Goal: Ask a question

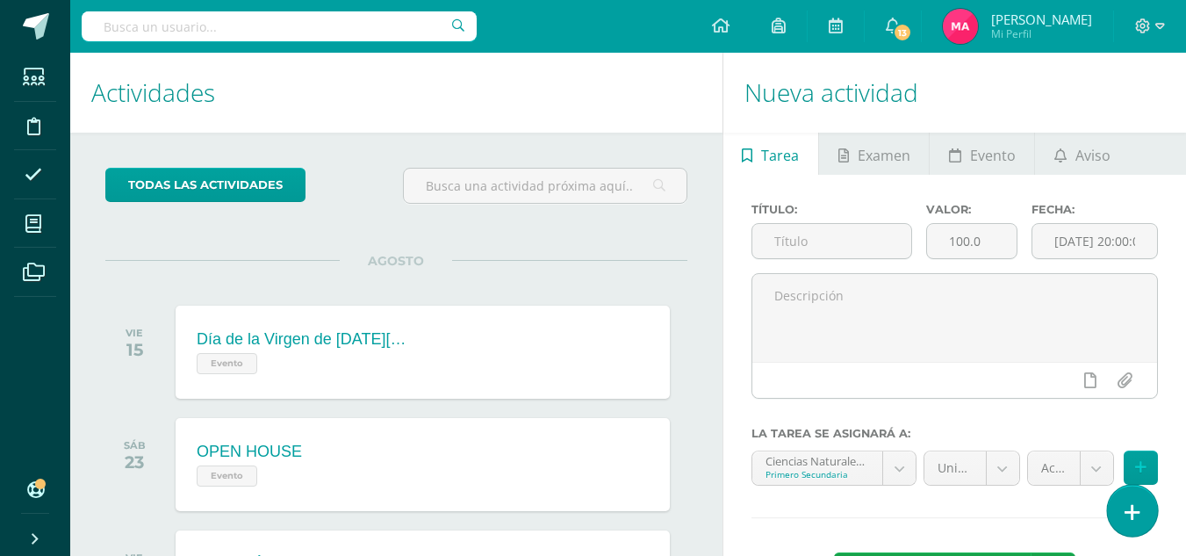
click at [1132, 522] on icon at bounding box center [1133, 512] width 16 height 20
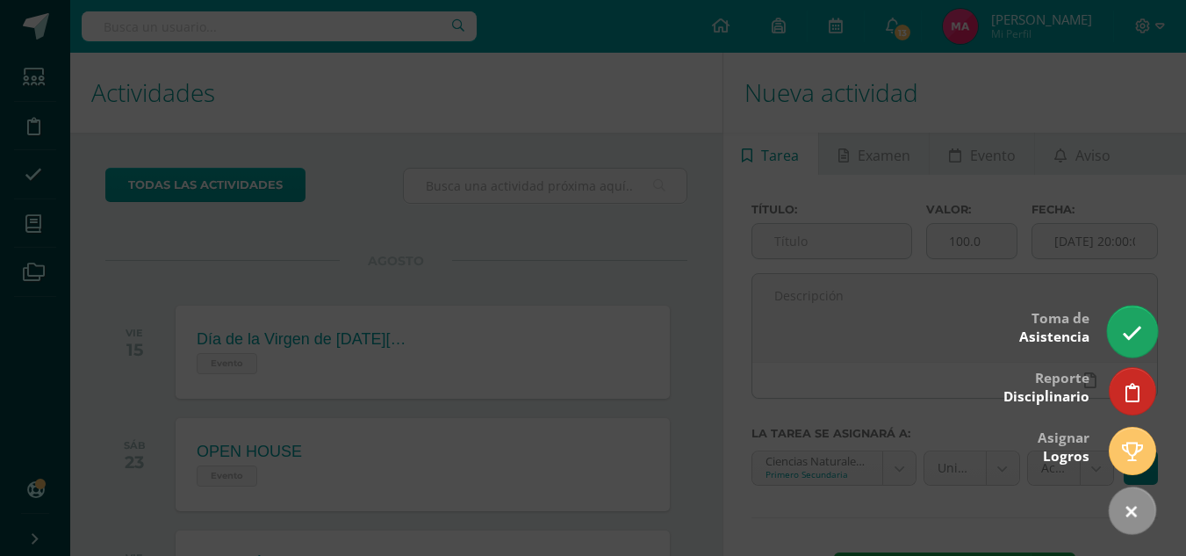
click at [1128, 322] on link at bounding box center [1132, 331] width 50 height 51
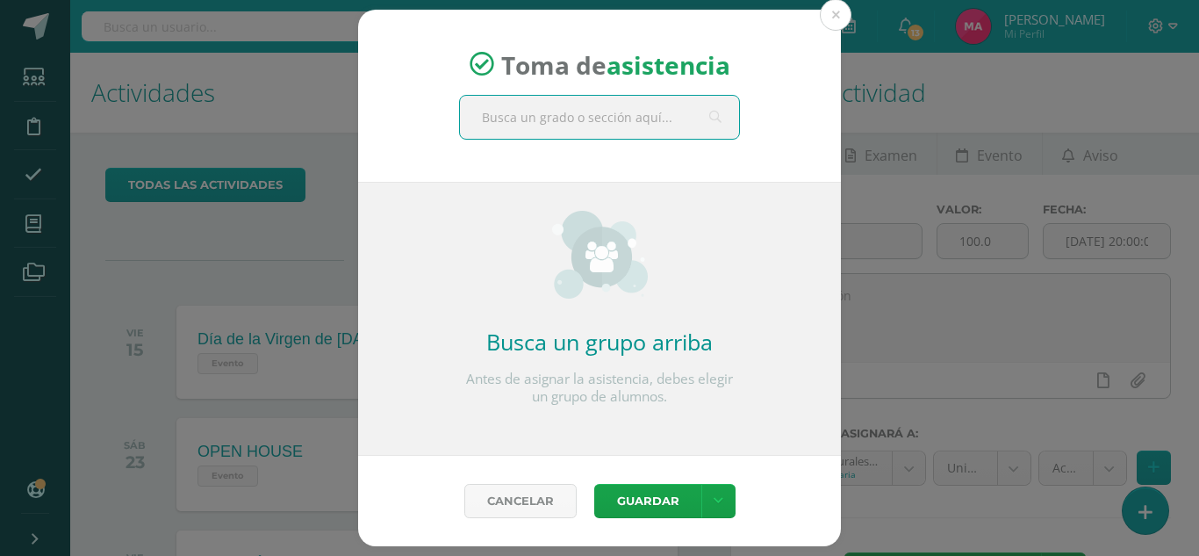
click at [541, 119] on input "text" at bounding box center [599, 117] width 279 height 43
type input "SEGUNDO A"
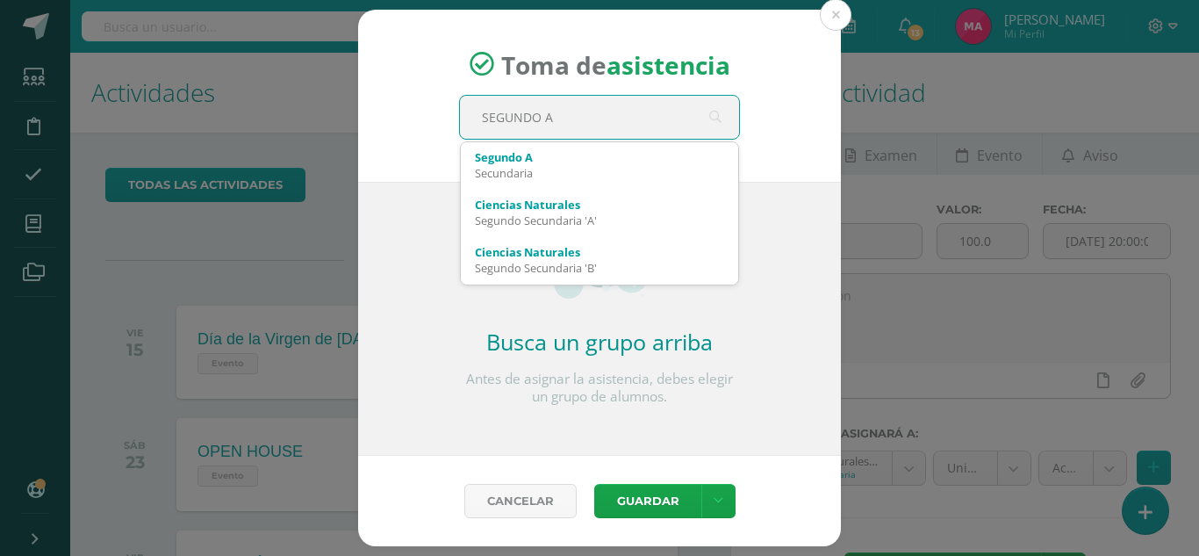
click at [527, 162] on div "Segundo A" at bounding box center [599, 157] width 249 height 16
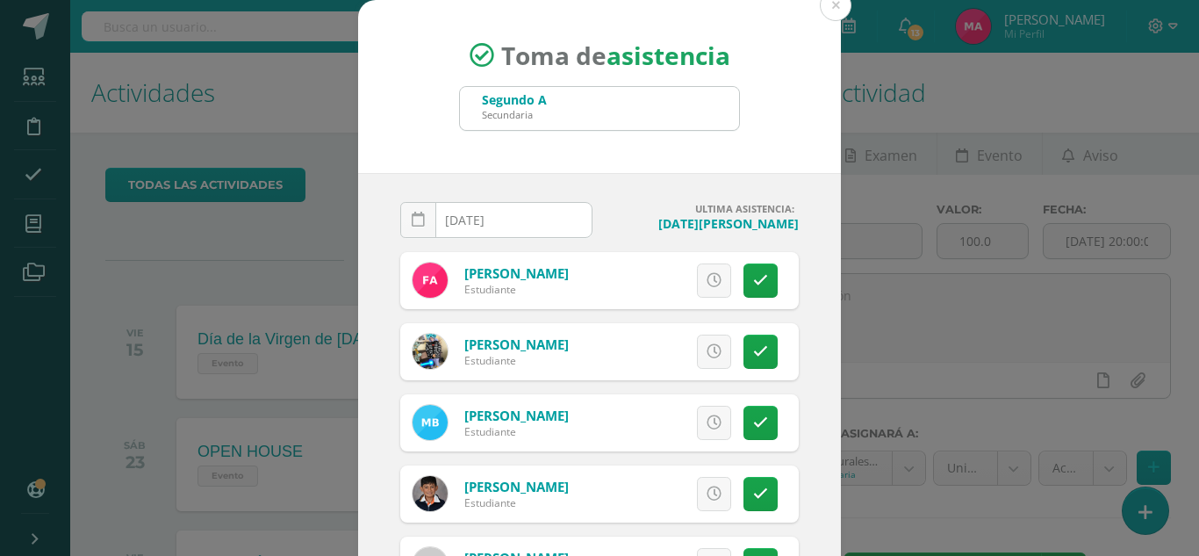
scroll to position [108, 0]
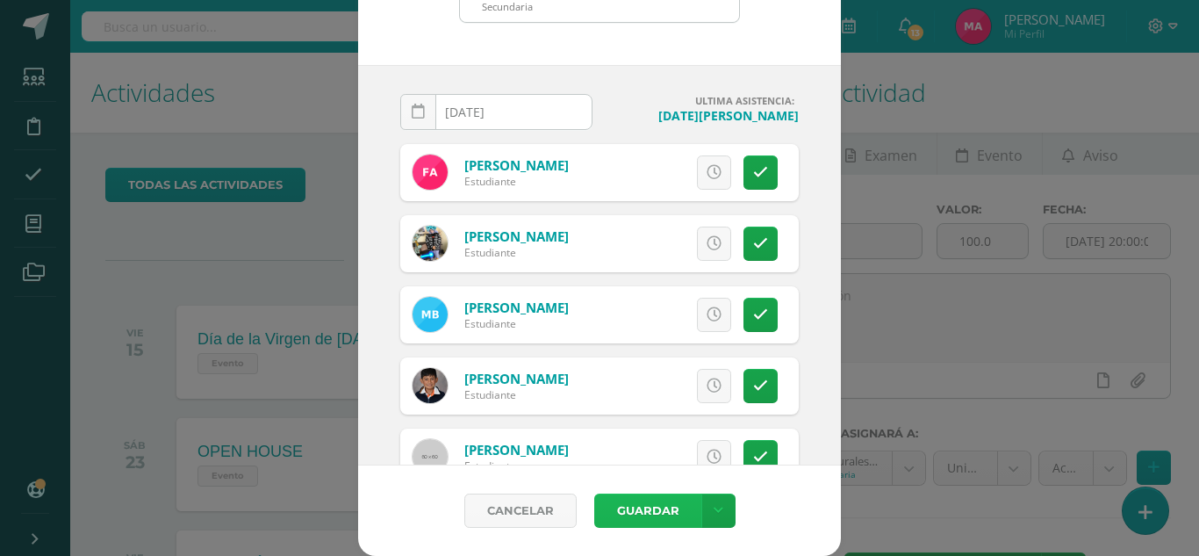
click at [638, 503] on button "Guardar" at bounding box center [647, 510] width 107 height 34
